Goal: Information Seeking & Learning: Learn about a topic

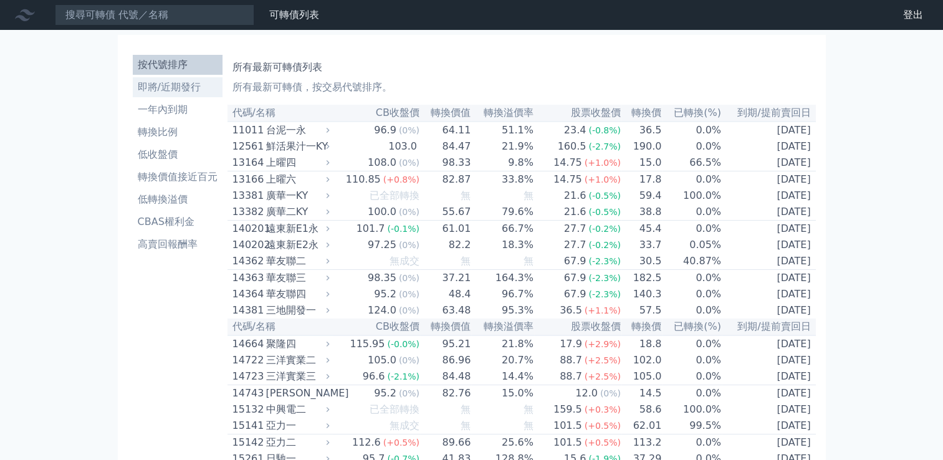
click at [190, 86] on li "即將/近期發行" at bounding box center [178, 87] width 90 height 15
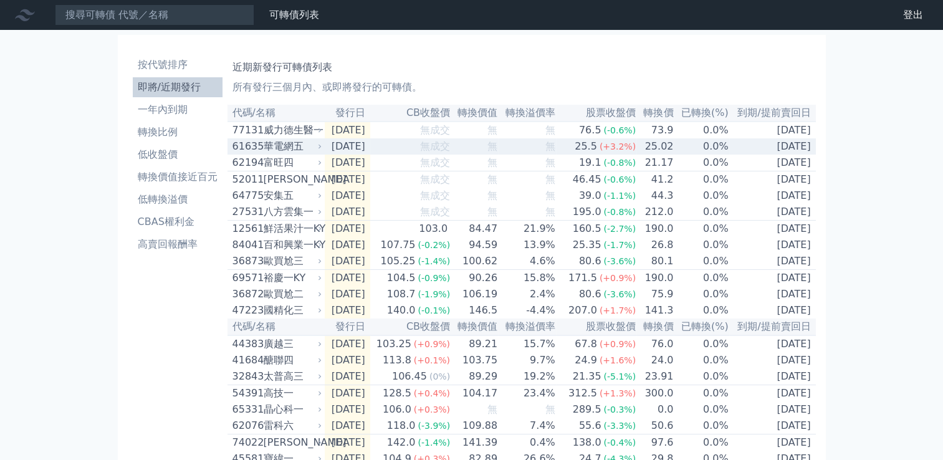
click at [354, 145] on td "[DATE]" at bounding box center [348, 146] width 46 height 16
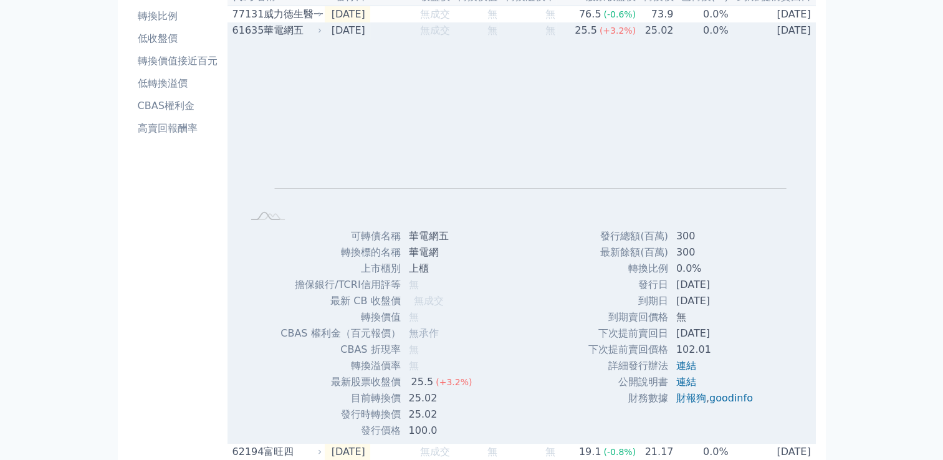
scroll to position [131, 0]
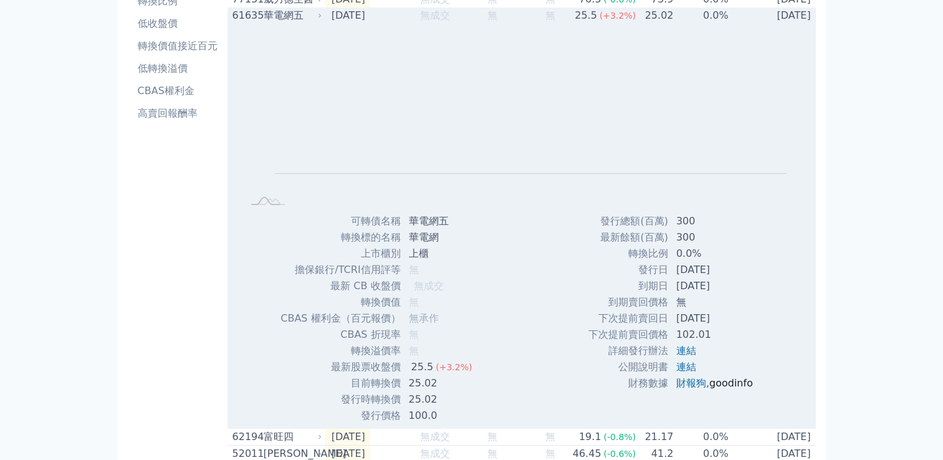
click at [728, 382] on link "goodinfo" at bounding box center [732, 383] width 44 height 12
click at [619, 158] on rect "Chart" at bounding box center [531, 108] width 512 height 131
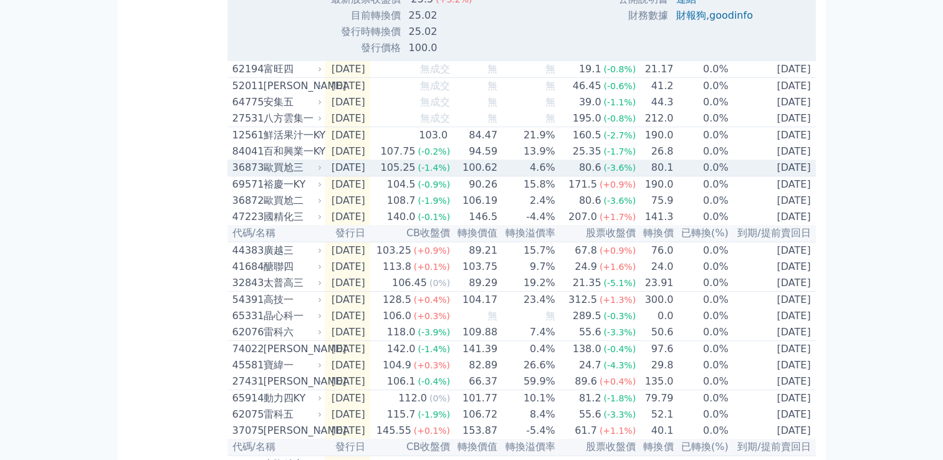
scroll to position [499, 0]
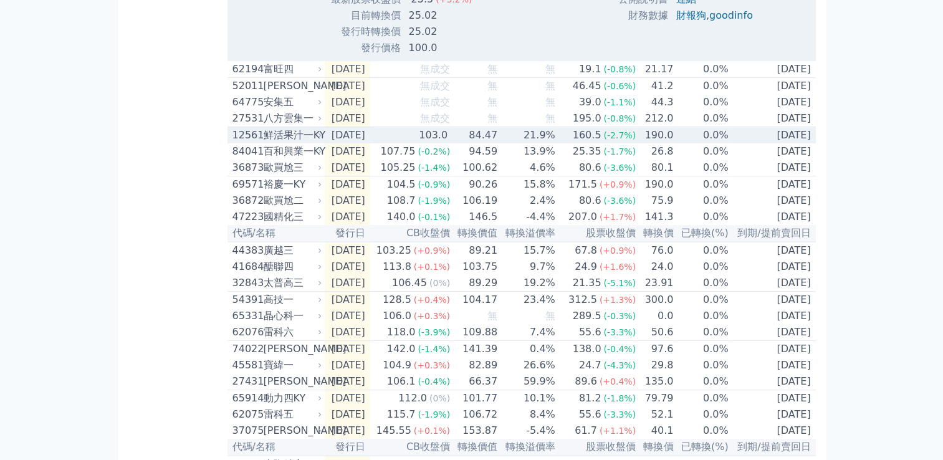
click at [492, 144] on td "84.47" at bounding box center [474, 135] width 47 height 17
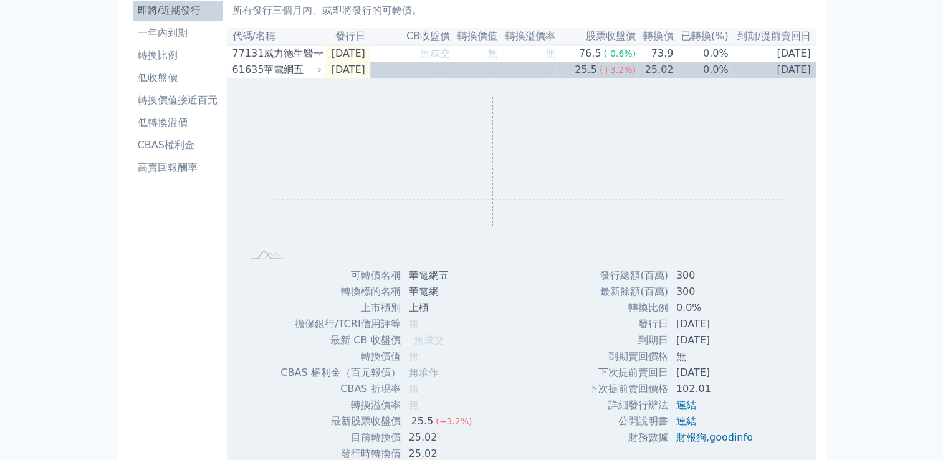
scroll to position [0, 0]
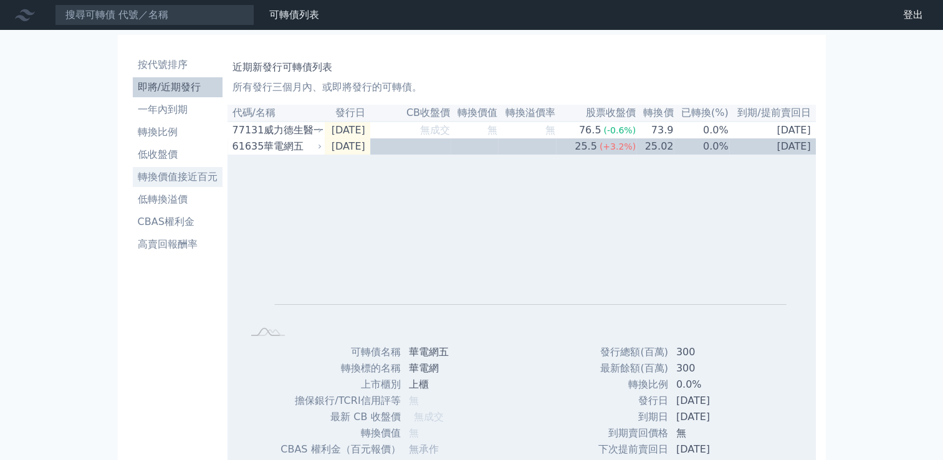
click at [177, 177] on li "轉換價值接近百元" at bounding box center [178, 177] width 90 height 15
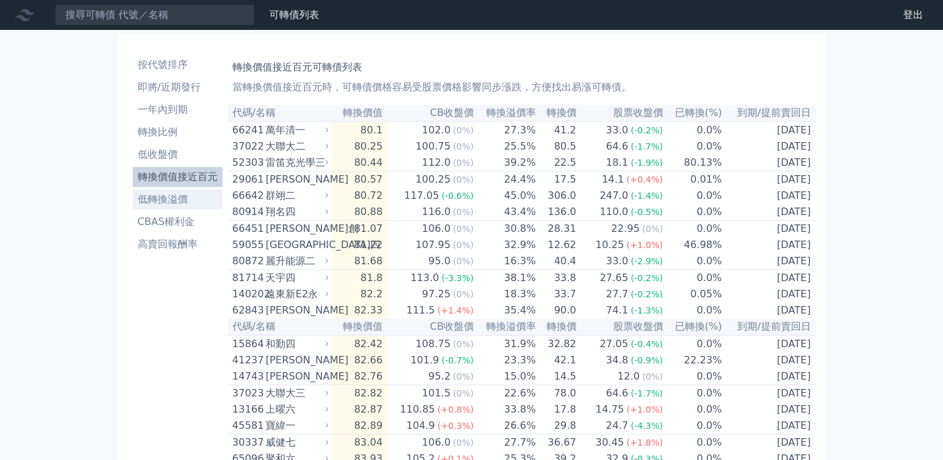
click at [148, 202] on li "低轉換溢價" at bounding box center [178, 199] width 90 height 15
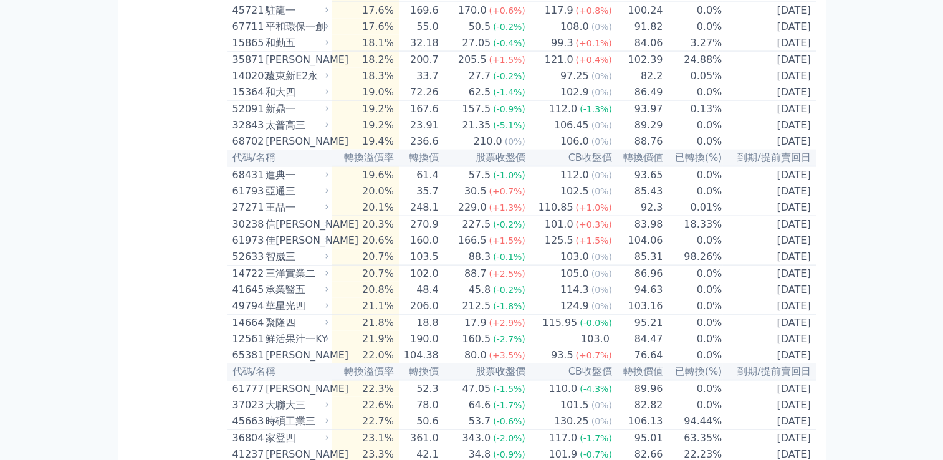
scroll to position [2522, 0]
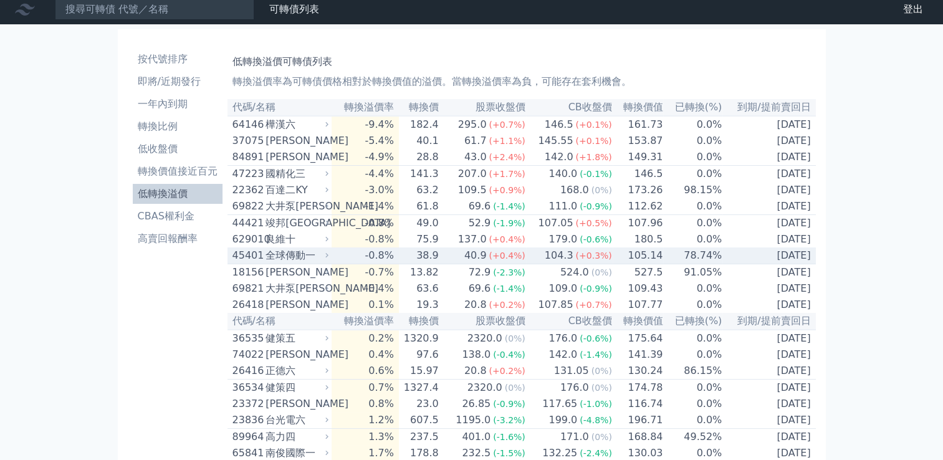
scroll to position [0, 0]
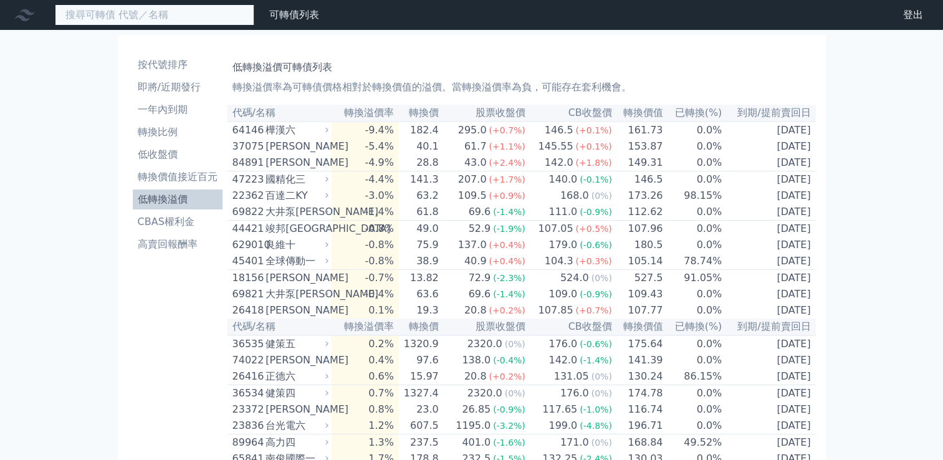
click at [180, 13] on input at bounding box center [155, 14] width 200 height 21
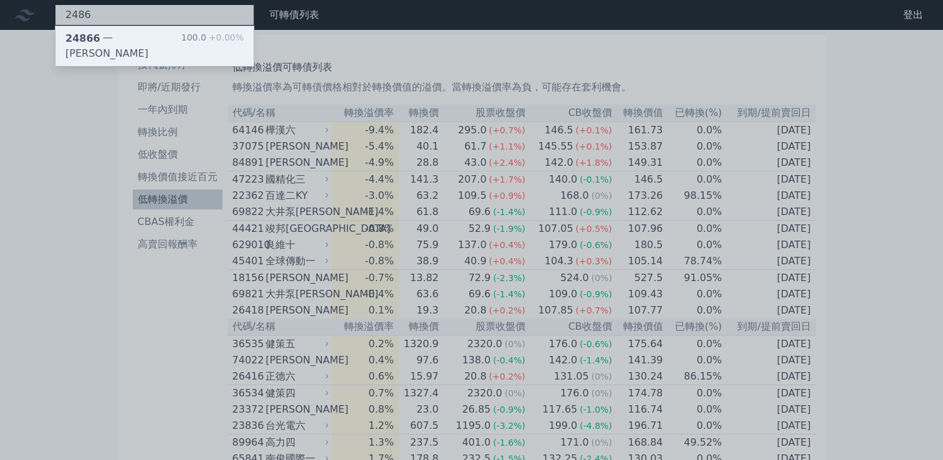
type input "2486"
click at [157, 38] on div "24866 一詮六 100.0 +0.00%" at bounding box center [154, 46] width 198 height 40
